Goal: Transaction & Acquisition: Purchase product/service

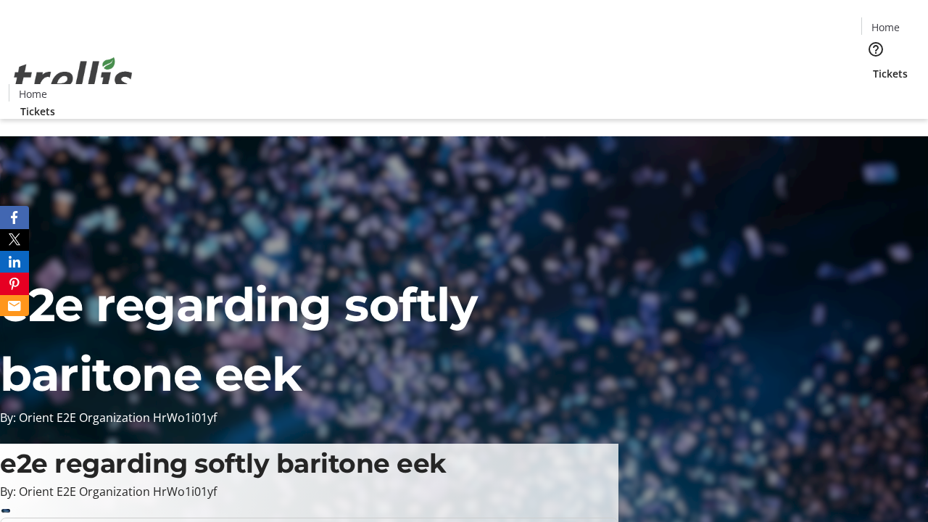
click at [873, 66] on span "Tickets" at bounding box center [890, 73] width 35 height 15
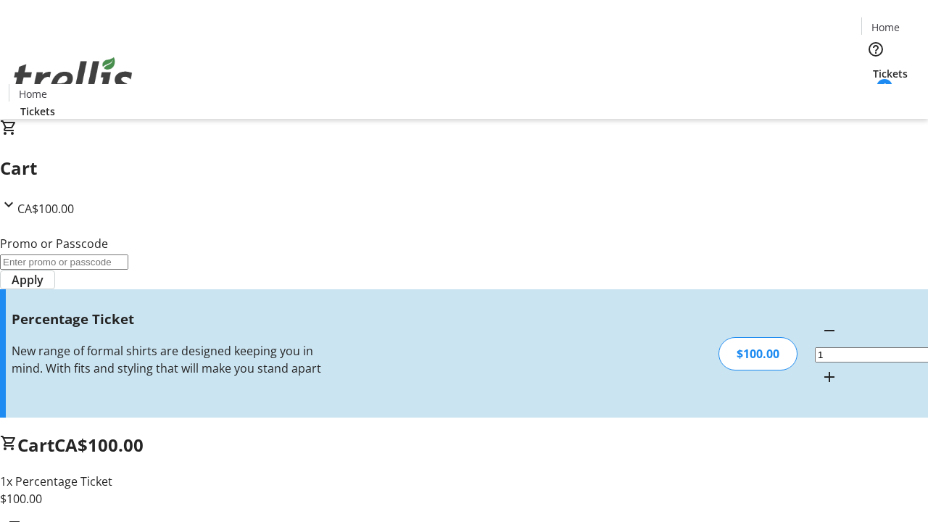
type input "BAR"
